Goal: Task Accomplishment & Management: Use online tool/utility

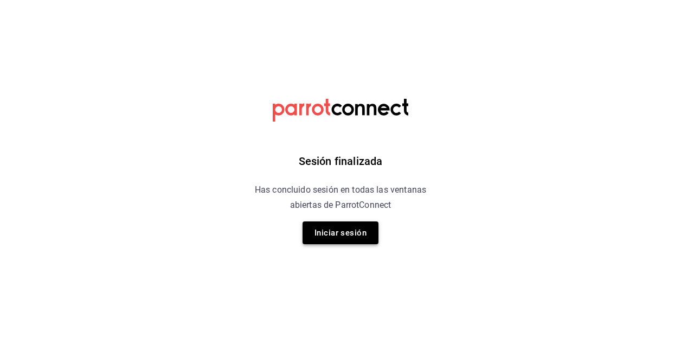
click at [325, 229] on button "Iniciar sesión" at bounding box center [340, 232] width 76 height 23
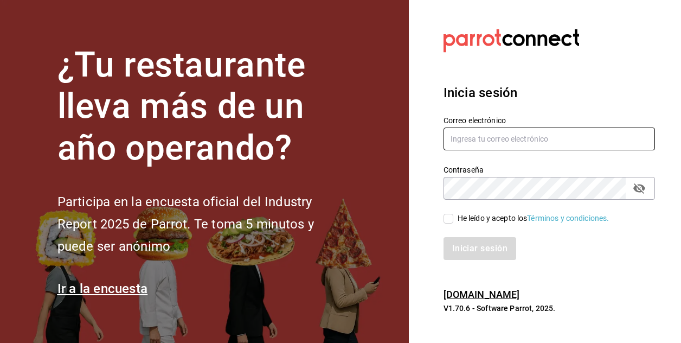
type input "JOSE.AVILA@COSTENO.COM"
click at [449, 218] on input "He leído y acepto los Términos y condiciones." at bounding box center [448, 219] width 10 height 10
checkbox input "true"
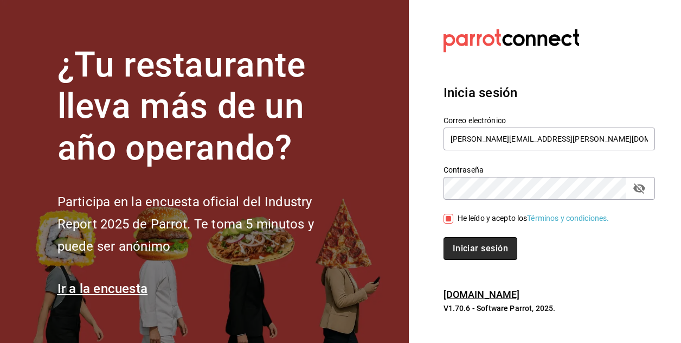
click at [468, 244] on button "Iniciar sesión" at bounding box center [480, 248] width 74 height 23
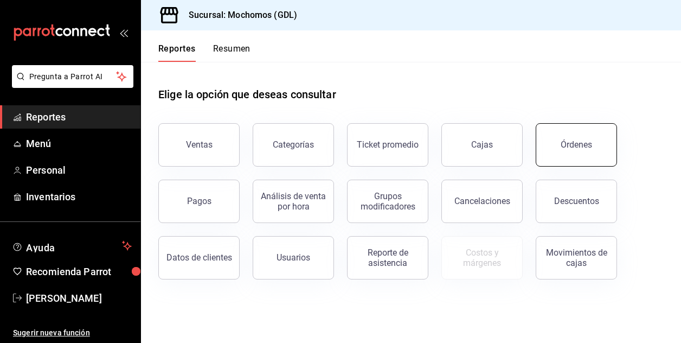
click at [558, 145] on button "Órdenes" at bounding box center [576, 144] width 81 height 43
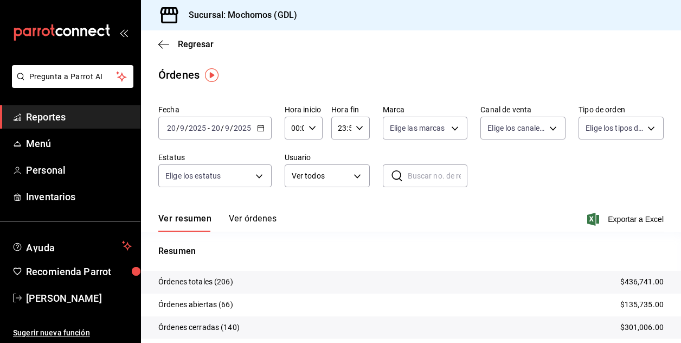
click at [316, 132] on div "00:00 Hora inicio" at bounding box center [304, 128] width 38 height 23
click at [294, 182] on span "01" at bounding box center [293, 181] width 2 height 9
type input "01:00"
click at [291, 203] on div "02" at bounding box center [292, 208] width 19 height 26
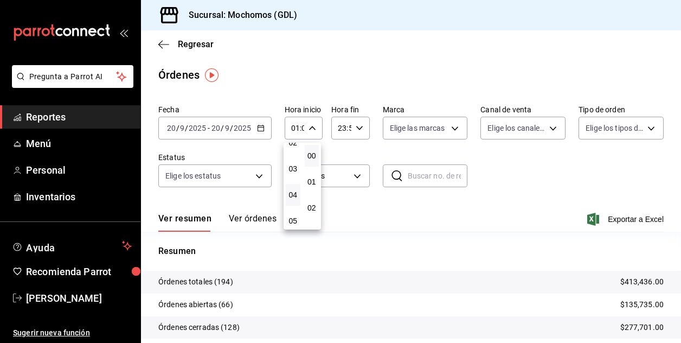
click at [291, 188] on button "04" at bounding box center [293, 195] width 15 height 22
type input "04:00"
click at [449, 133] on div at bounding box center [340, 171] width 681 height 343
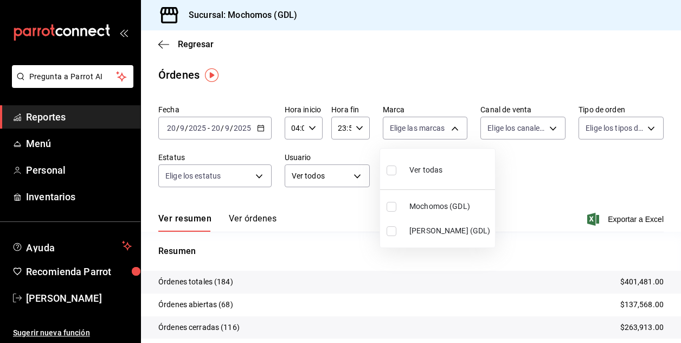
click at [449, 133] on body "Pregunta a Parrot AI Reportes Menú Personal Inventarios Ayuda Recomienda Parrot…" at bounding box center [340, 171] width 681 height 343
click at [389, 205] on input "checkbox" at bounding box center [391, 207] width 10 height 10
checkbox input "true"
type input "36c25d4a-7cb0-456c-a434-e981d54830bc"
click at [560, 183] on div at bounding box center [340, 171] width 681 height 343
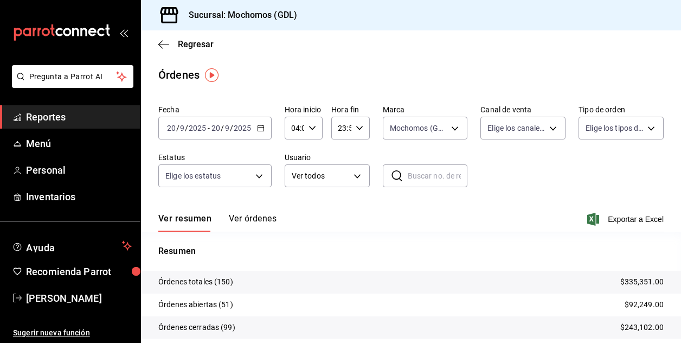
click at [309, 130] on icon "button" at bounding box center [312, 128] width 8 height 8
click at [294, 182] on span "05" at bounding box center [293, 181] width 2 height 9
type input "05:00"
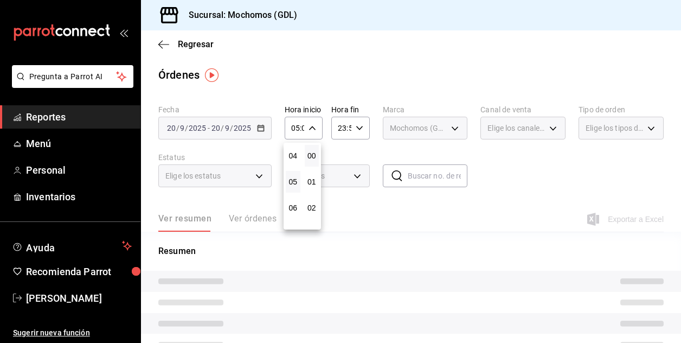
click at [388, 217] on div at bounding box center [340, 171] width 681 height 343
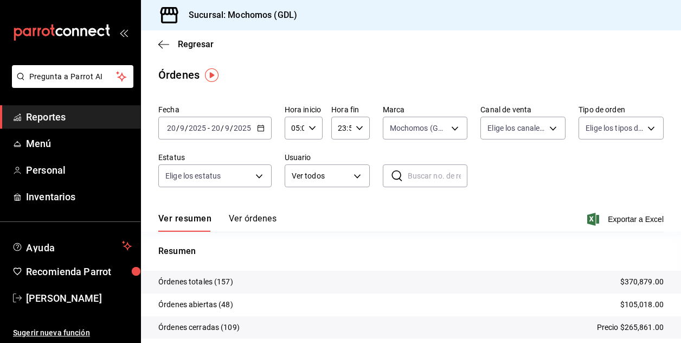
click at [468, 260] on div "Resumen Órdenes totales (157) $370,879.00 Órdenes abiertas (48) $105,018.00 Órd…" at bounding box center [411, 320] width 540 height 152
